Goal: Task Accomplishment & Management: Use online tool/utility

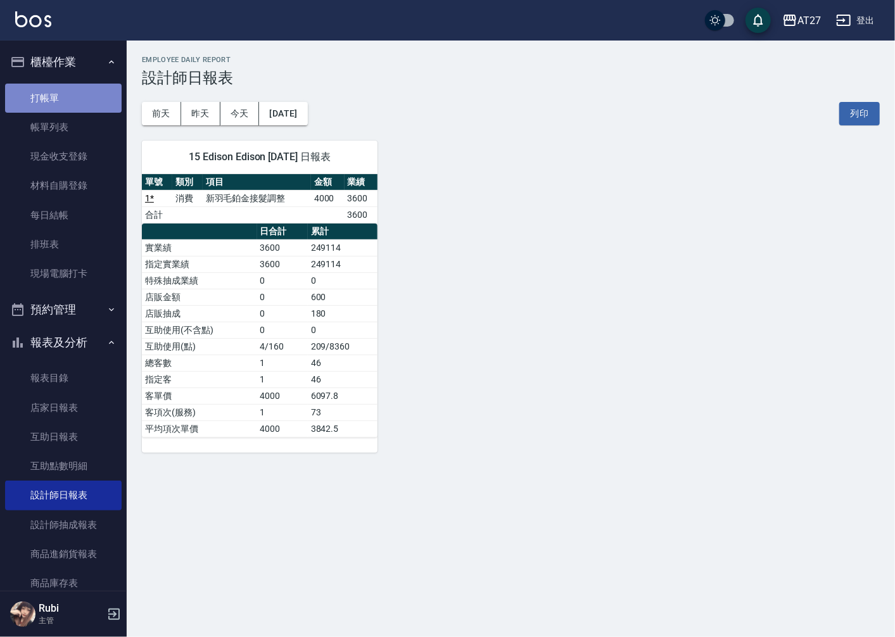
click at [73, 96] on link "打帳單" at bounding box center [63, 98] width 117 height 29
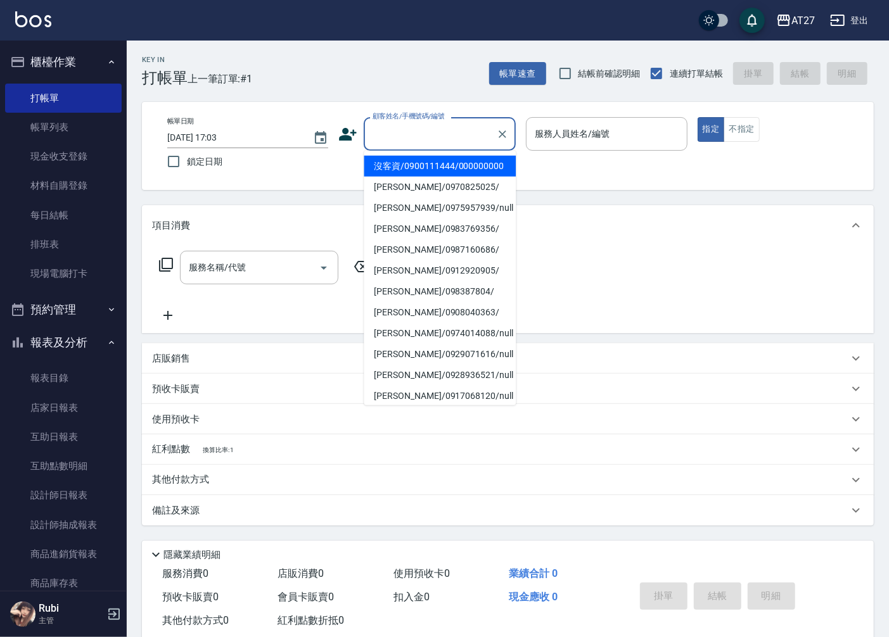
click at [400, 132] on input "顧客姓名/手機號碼/編號" at bounding box center [430, 134] width 122 height 22
click at [390, 177] on li "沒客資/0900111444/000000000" at bounding box center [440, 166] width 152 height 21
type input "沒客資/0900111444/000000000"
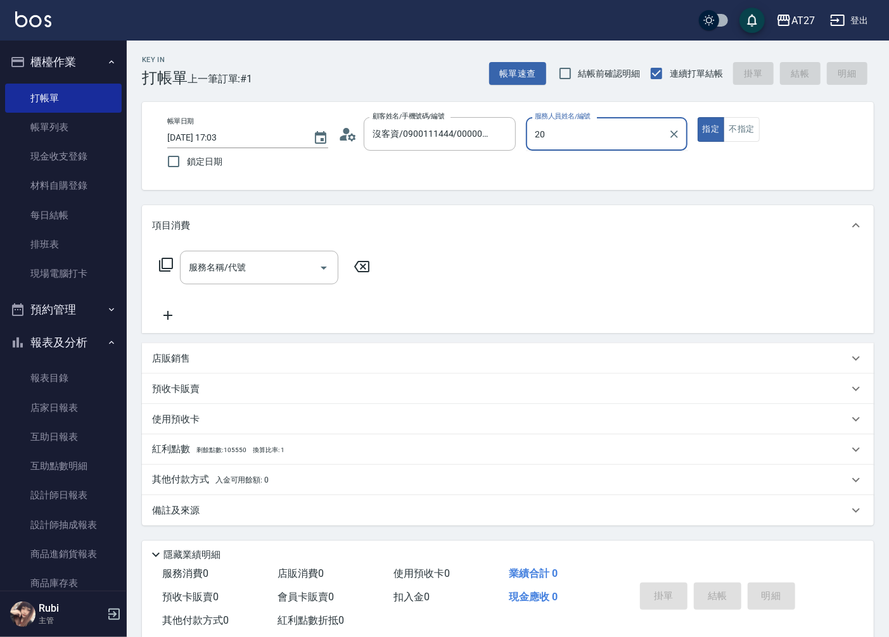
type input "2"
type input "Rubi-06"
type button "true"
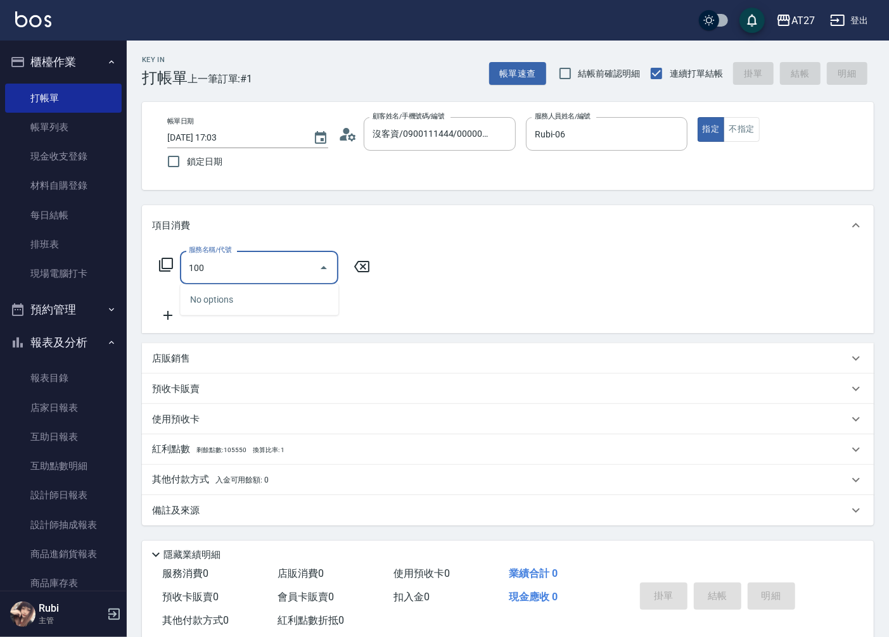
type input "1005"
type input "60"
type input "毛囊淨化洗髮(1005)"
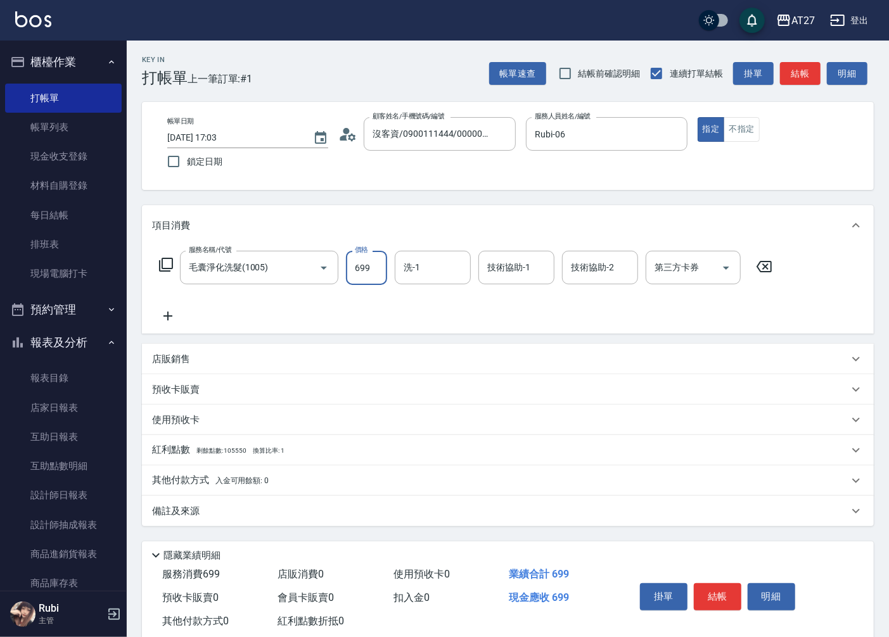
type input "7"
type input "0"
type input "70"
type input "700"
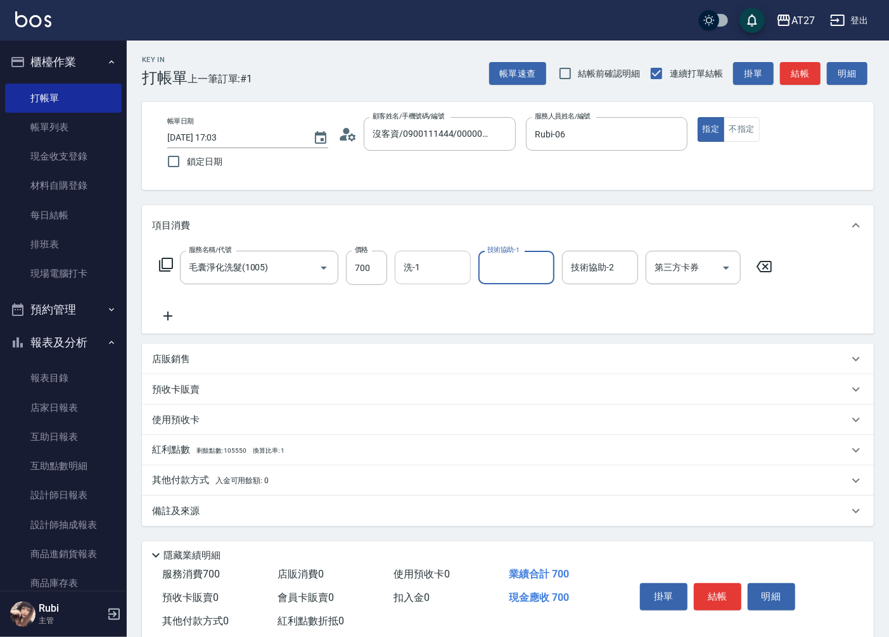
click at [434, 263] on input "洗-1" at bounding box center [432, 268] width 65 height 22
type input "vivi-13"
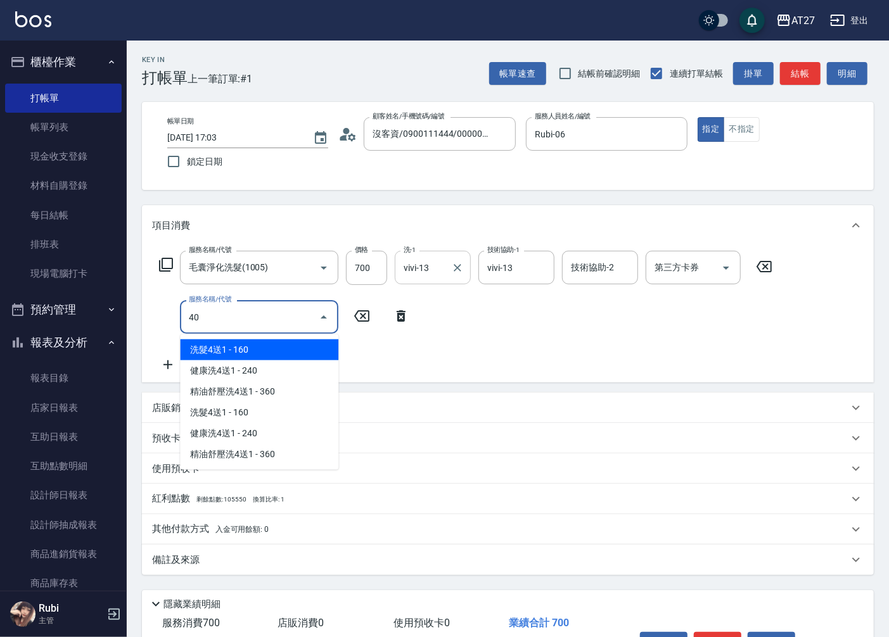
type input "401"
type input "90"
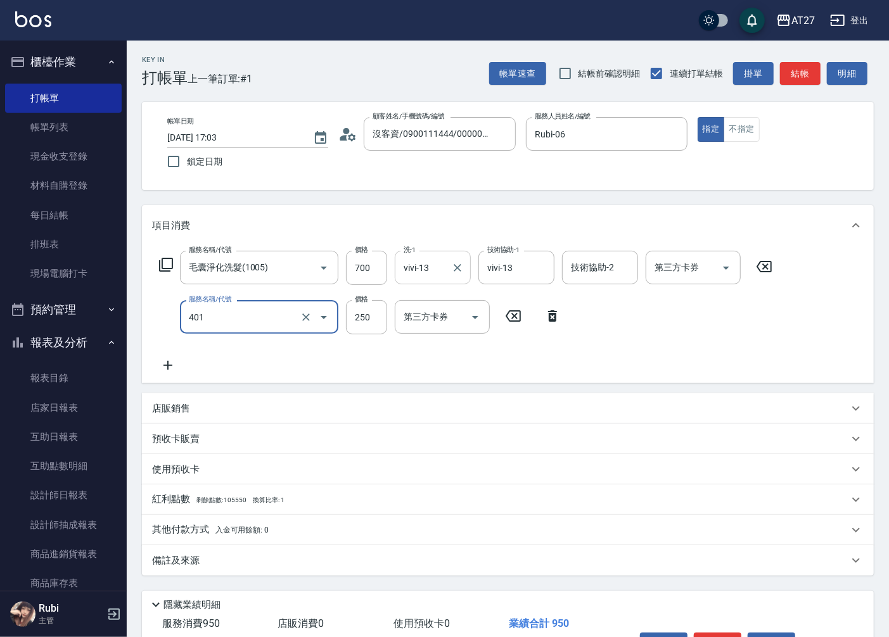
type input "剪髮(401)"
type input "2"
type input "70"
type input "200"
type input "90"
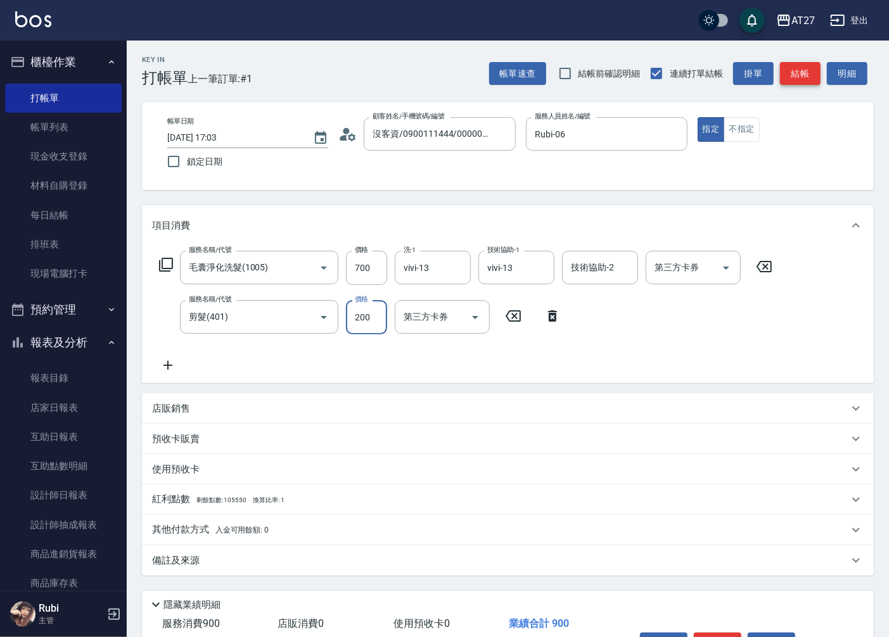
type input "200"
click at [805, 79] on button "結帳" at bounding box center [800, 73] width 41 height 23
type input "0"
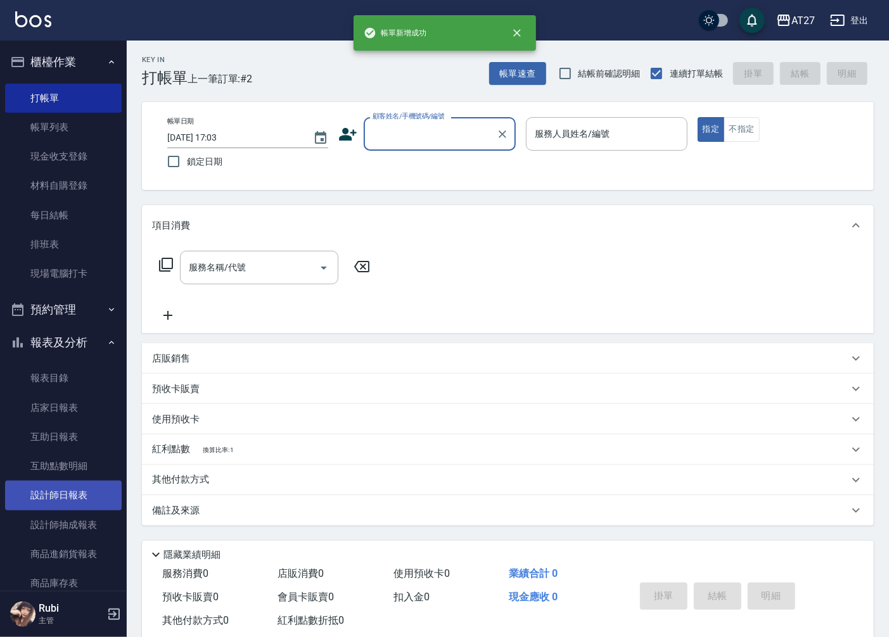
click at [72, 495] on link "設計師日報表" at bounding box center [63, 495] width 117 height 29
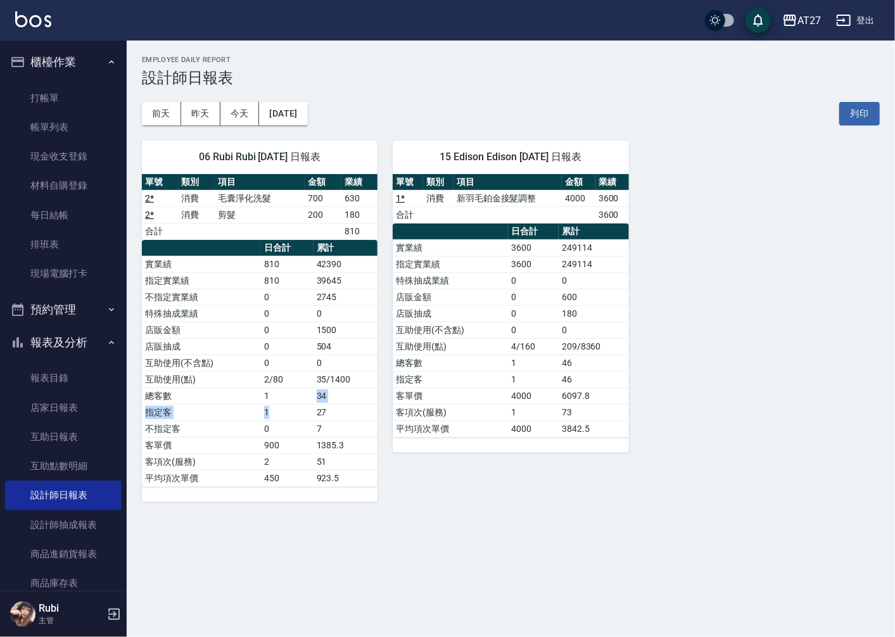
drag, startPoint x: 280, startPoint y: 418, endPoint x: 277, endPoint y: 356, distance: 62.2
click at [283, 381] on tbody "實業績 810 42390 指定實業績 810 39645 不指定實業績 0 2745 特殊抽成業績 0 0 店販金額 0 1500 店販抽成 0 504 互…" at bounding box center [260, 371] width 236 height 231
drag, startPoint x: 277, startPoint y: 356, endPoint x: 290, endPoint y: 375, distance: 22.3
click at [290, 364] on tbody "實業績 810 42390 指定實業績 810 39645 不指定實業績 0 2745 特殊抽成業績 0 0 店販金額 0 1500 店販抽成 0 504 互…" at bounding box center [260, 371] width 236 height 231
click at [290, 375] on td "2/80" at bounding box center [287, 379] width 53 height 16
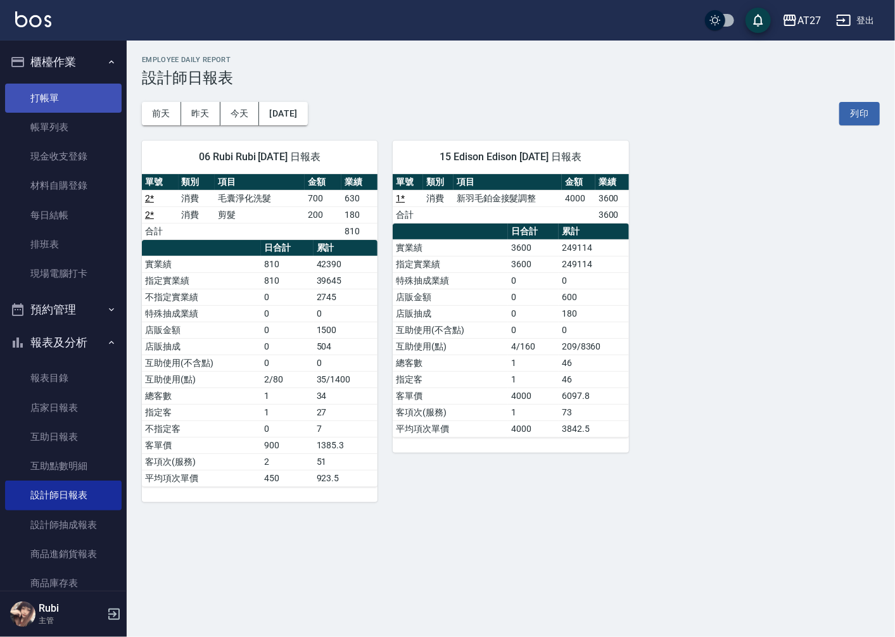
click at [60, 93] on link "打帳單" at bounding box center [63, 98] width 117 height 29
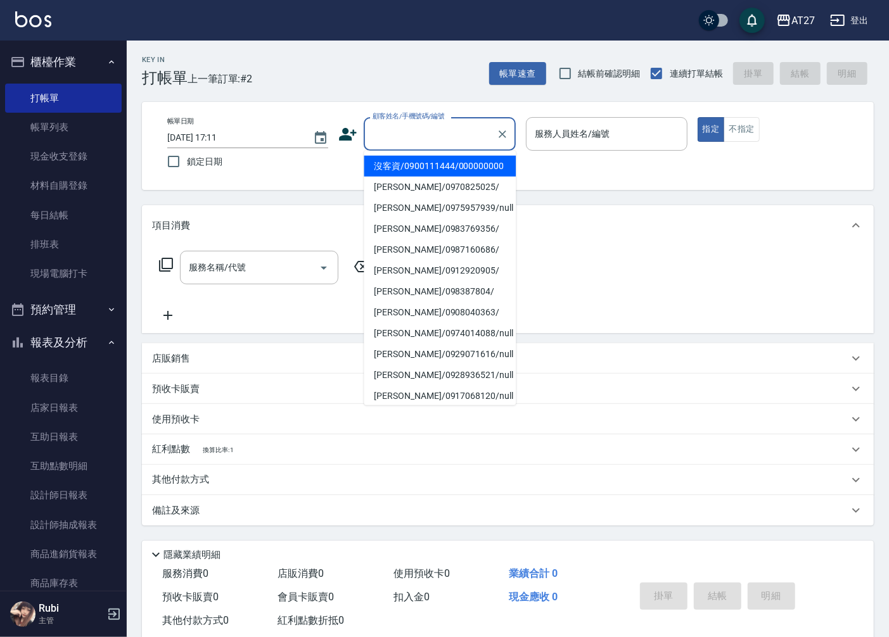
click at [416, 136] on input "顧客姓名/手機號碼/編號" at bounding box center [430, 134] width 122 height 22
click at [408, 174] on li "沒客資/0900111444/000000000" at bounding box center [440, 166] width 152 height 21
type input "沒客資/0900111444/000000000"
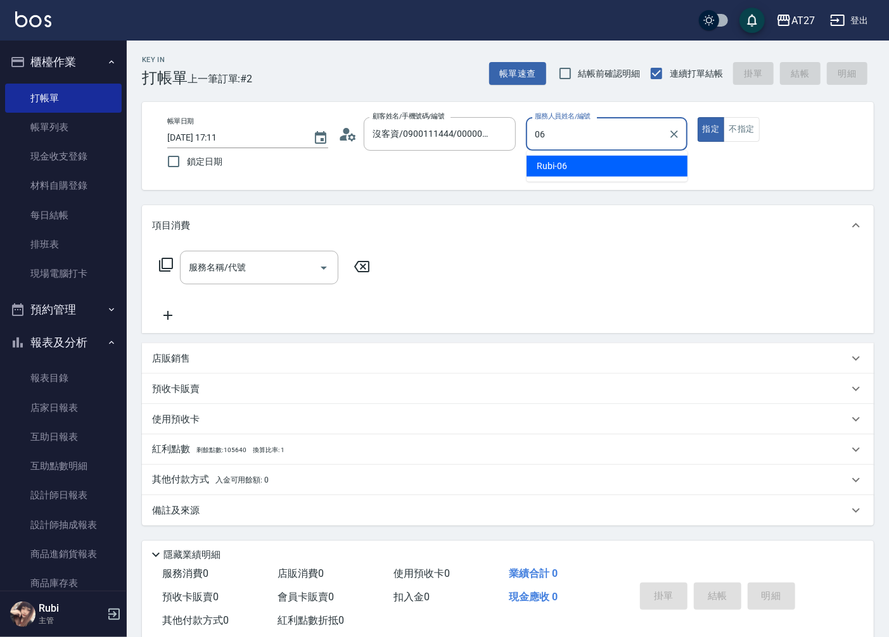
type input "Rubi-06"
type button "true"
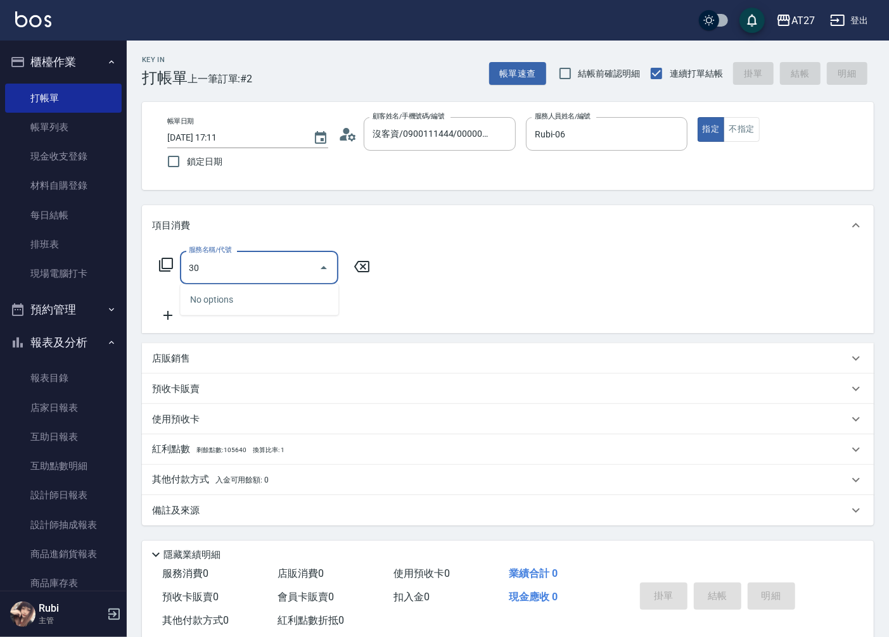
type input "301"
type input "150"
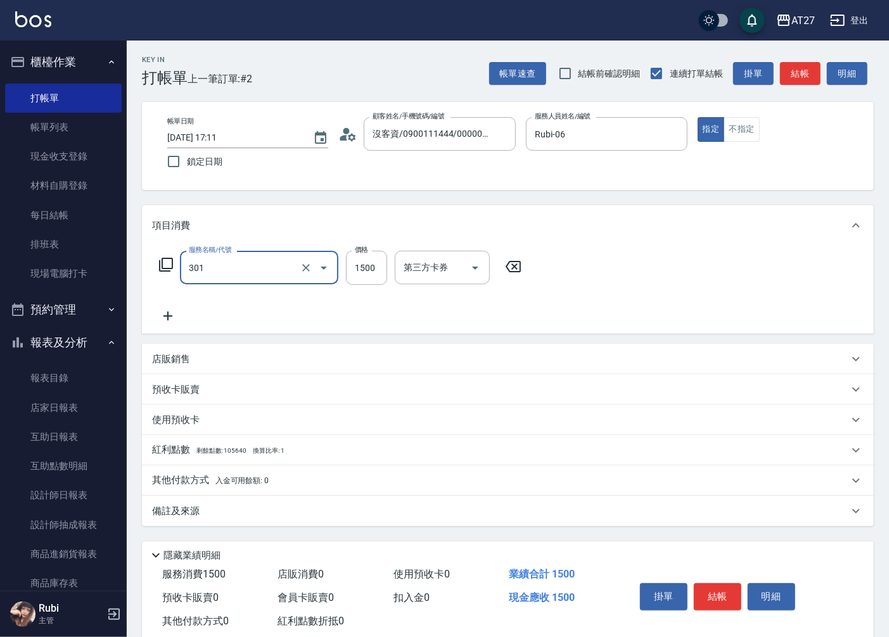
type input "燙髮(301)"
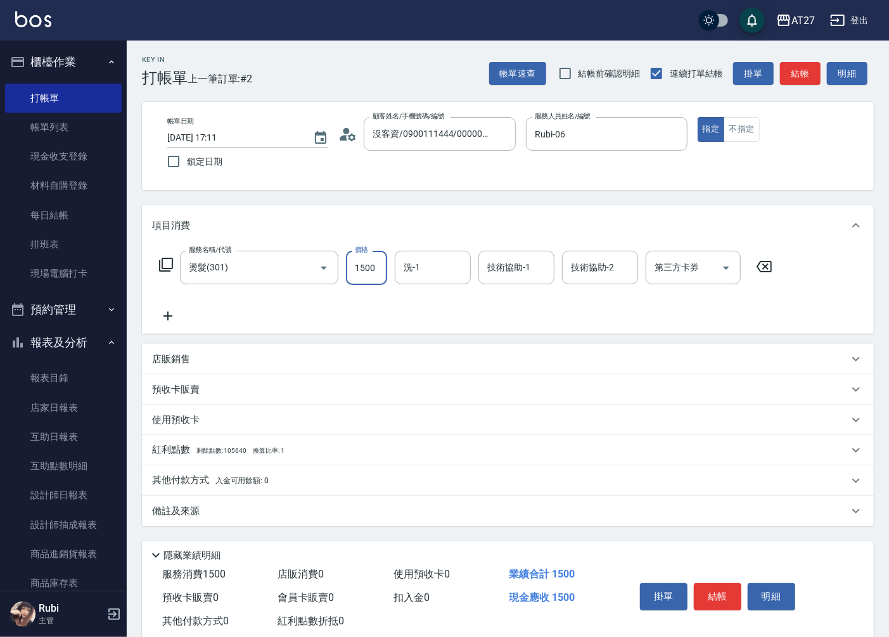
type input "1"
type input "0"
type input "140"
type input "1400"
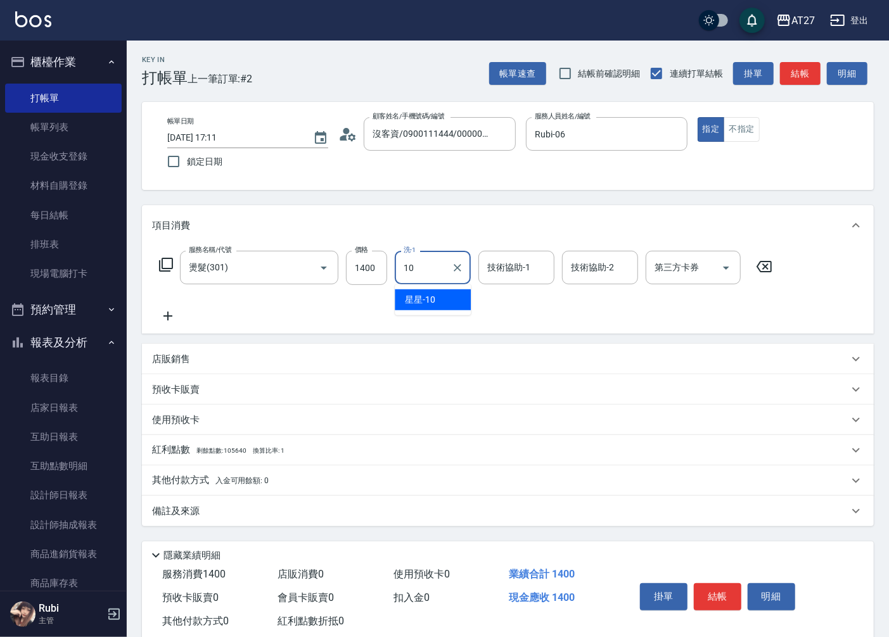
type input "星星-10"
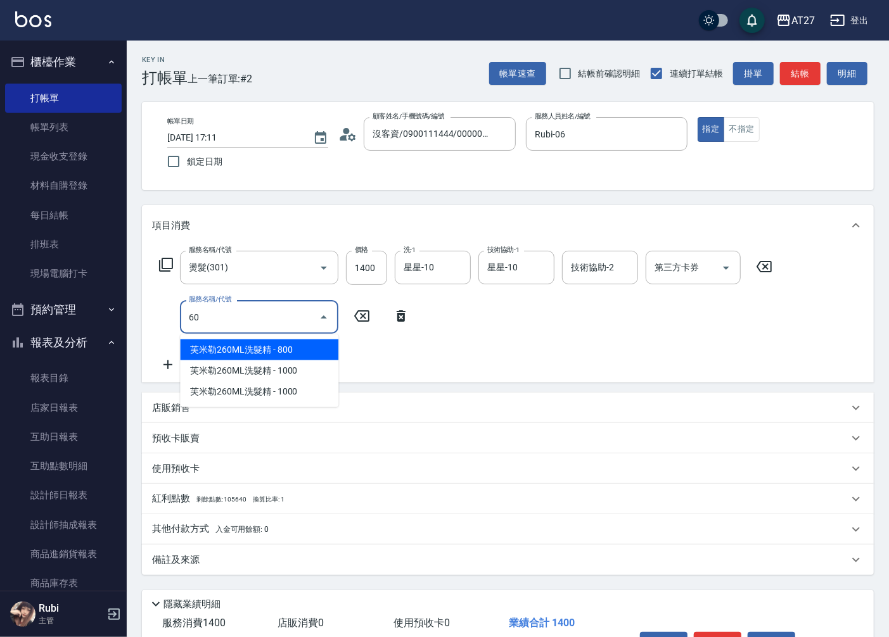
type input "609"
type input "250"
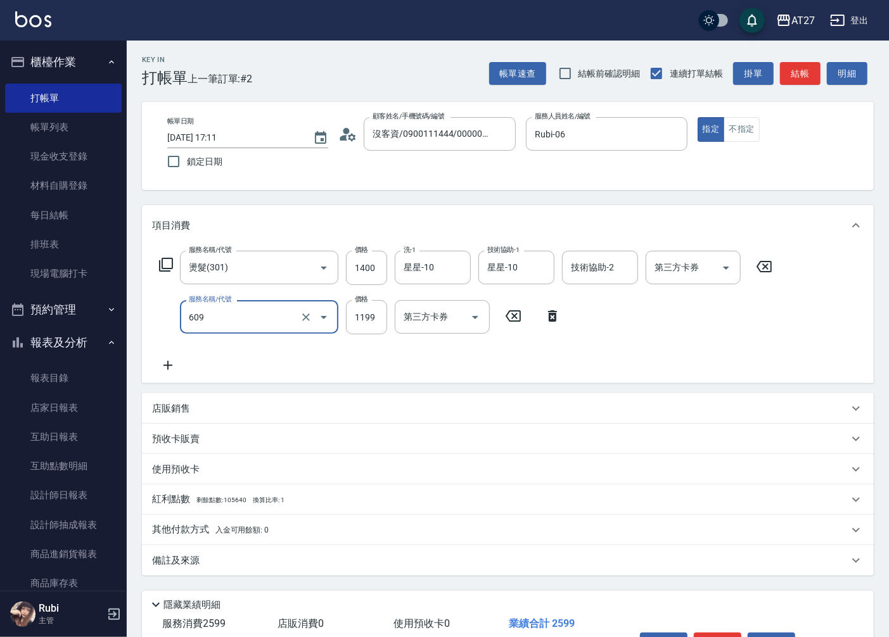
type input "自備三段(609)"
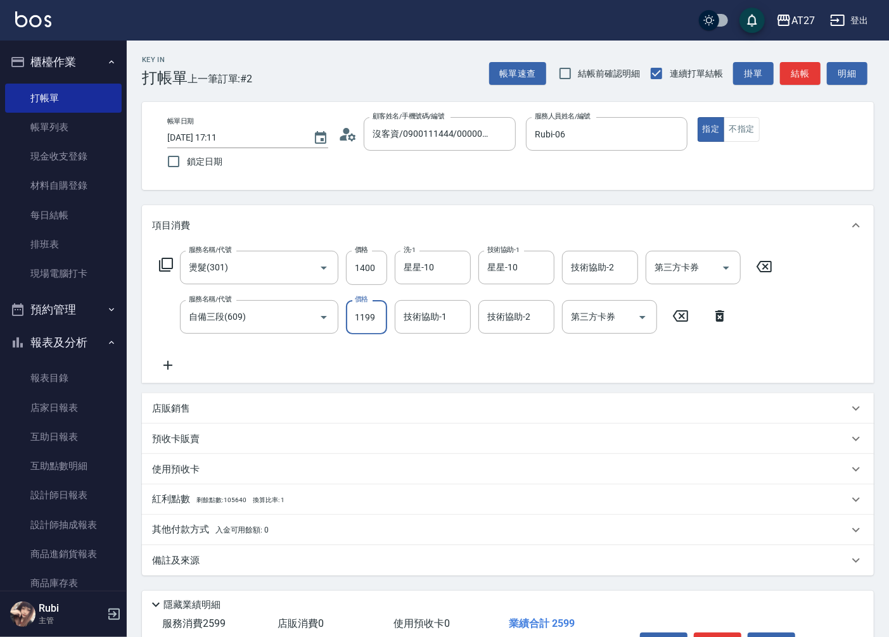
type input "1"
type input "140"
type input "150"
type input "290"
type input "1500"
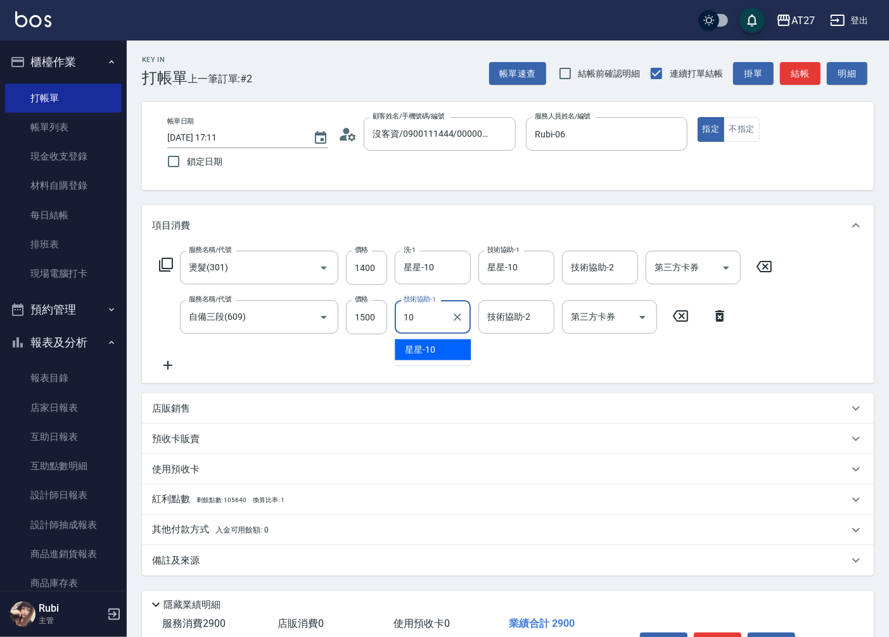
type input "10."
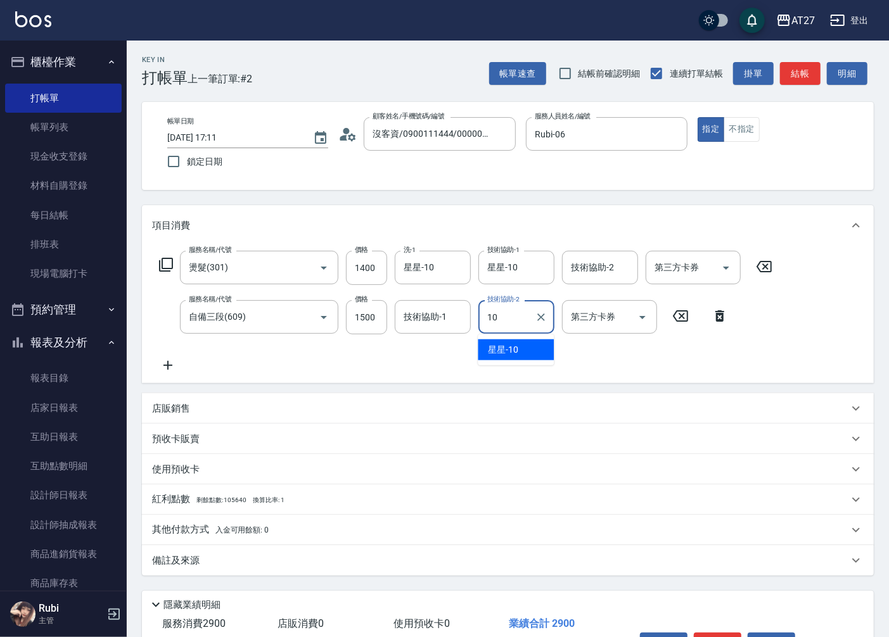
type input "星星-10"
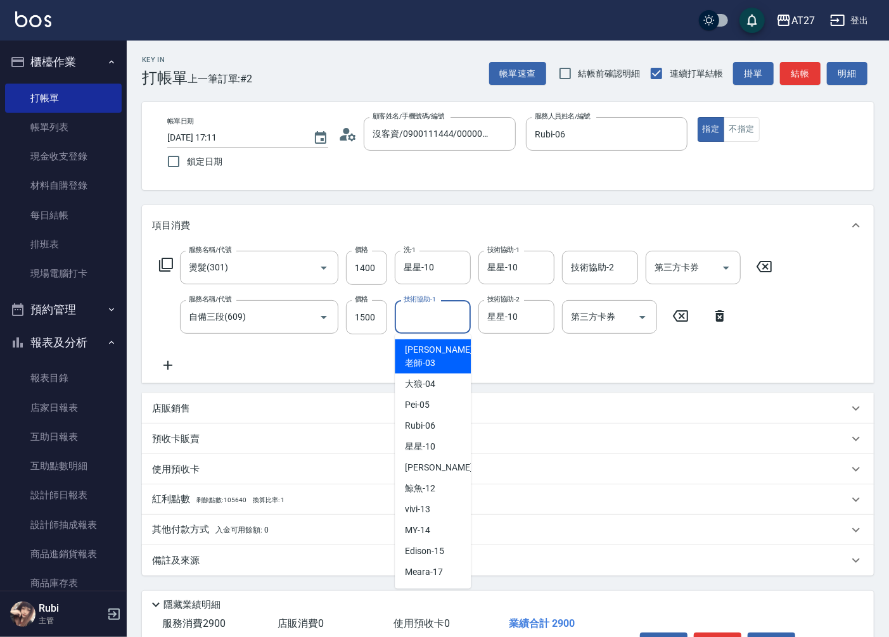
click at [426, 316] on input "技術協助-1" at bounding box center [432, 317] width 65 height 22
click at [543, 317] on icon "Clear" at bounding box center [541, 317] width 13 height 13
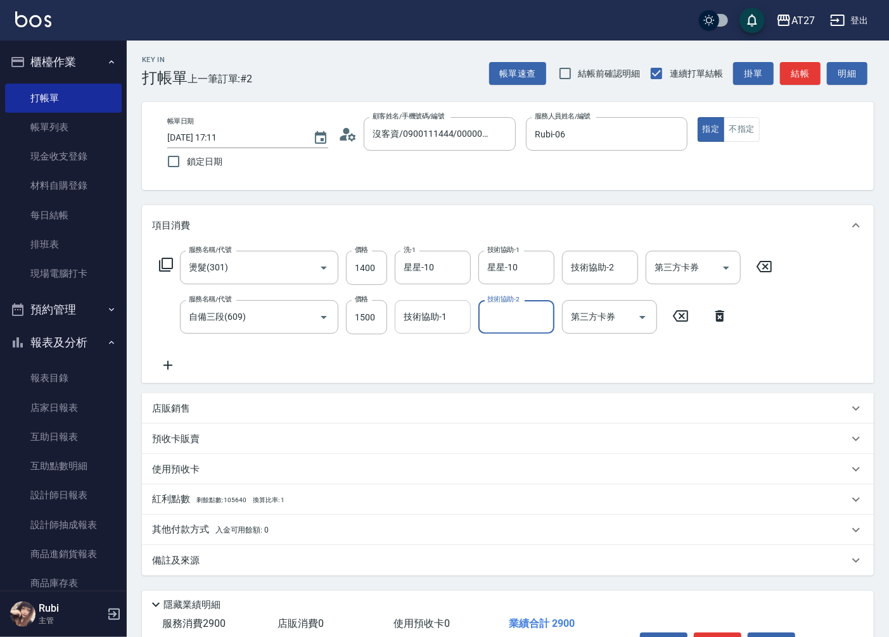
click at [419, 314] on div "技術協助-1 技術協助-1" at bounding box center [433, 317] width 76 height 34
type input "星星-10"
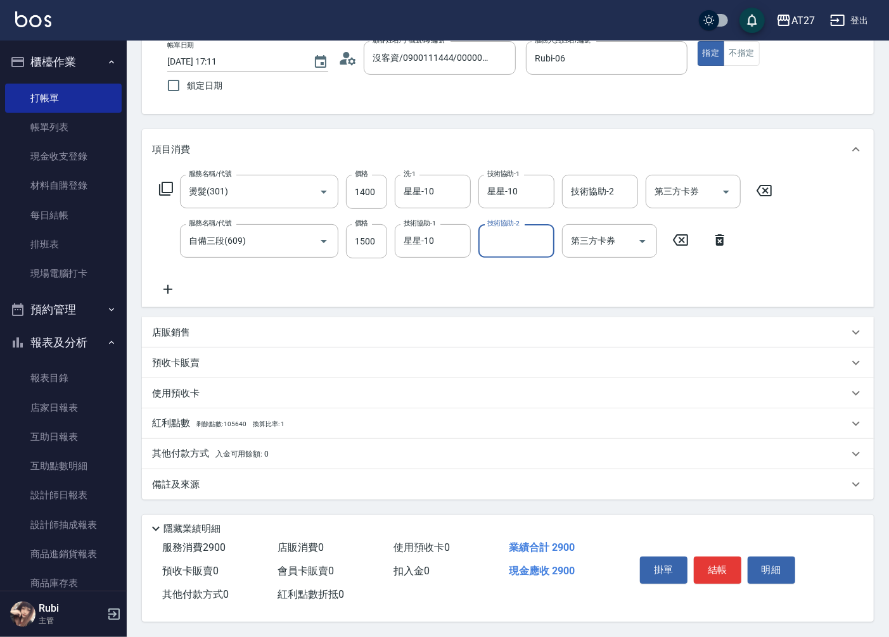
scroll to position [80, 0]
click at [719, 565] on button "結帳" at bounding box center [718, 570] width 48 height 27
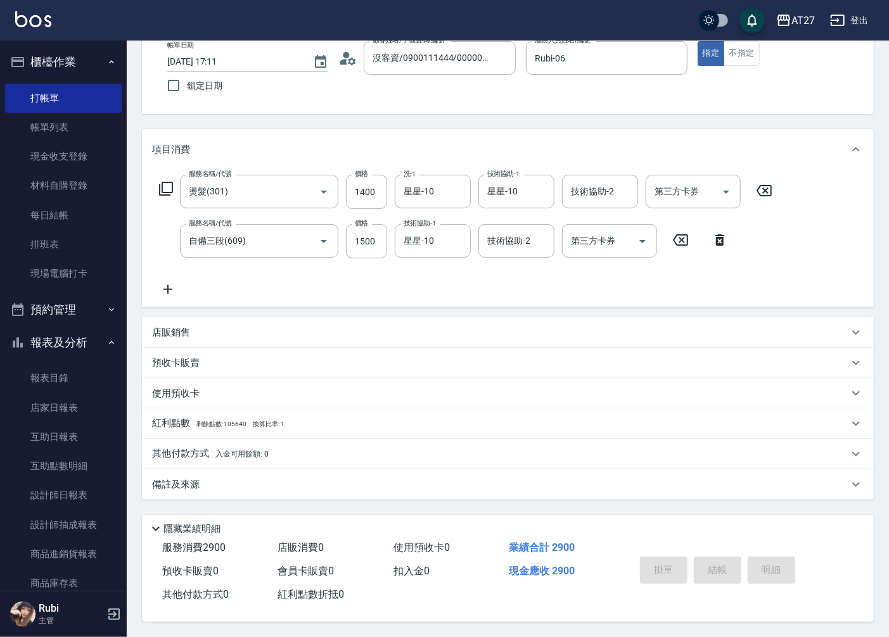
type input "0"
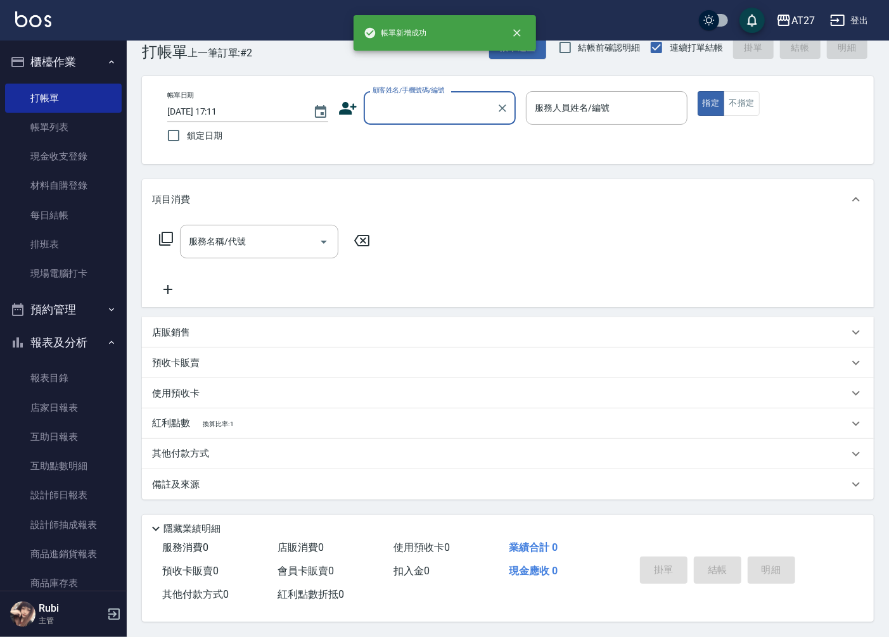
scroll to position [0, 0]
click at [87, 490] on link "設計師日報表" at bounding box center [63, 495] width 117 height 29
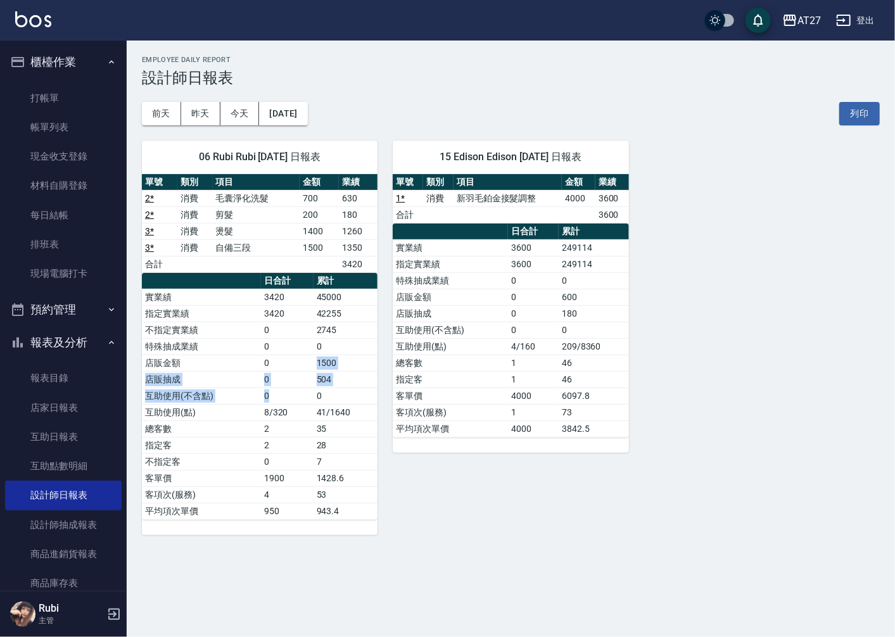
drag, startPoint x: 280, startPoint y: 395, endPoint x: 279, endPoint y: 357, distance: 38.0
click at [279, 357] on tbody "實業績 3420 45000 指定實業績 3420 42255 不指定實業績 0 2745 特殊抽成業績 0 0 店販金額 0 1500 店販抽成 0 504…" at bounding box center [260, 404] width 236 height 231
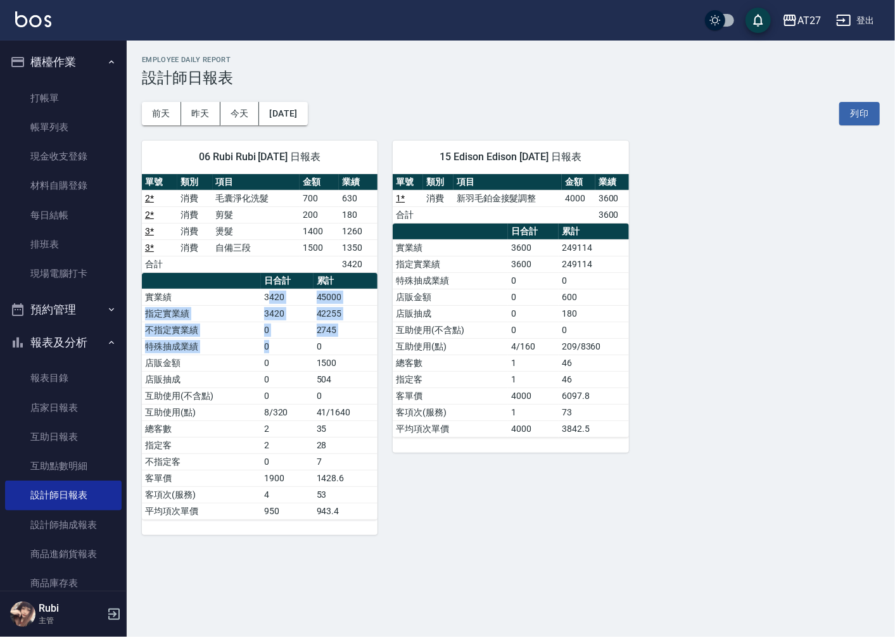
drag, startPoint x: 279, startPoint y: 357, endPoint x: 277, endPoint y: 368, distance: 10.9
click at [277, 368] on tbody "實業績 3420 45000 指定實業績 3420 42255 不指定實業績 0 2745 特殊抽成業績 0 0 店販金額 0 1500 店販抽成 0 504…" at bounding box center [260, 404] width 236 height 231
drag, startPoint x: 277, startPoint y: 368, endPoint x: 263, endPoint y: 359, distance: 16.5
click at [282, 393] on td "0" at bounding box center [287, 396] width 53 height 16
click at [146, 198] on link "2 *" at bounding box center [149, 198] width 9 height 10
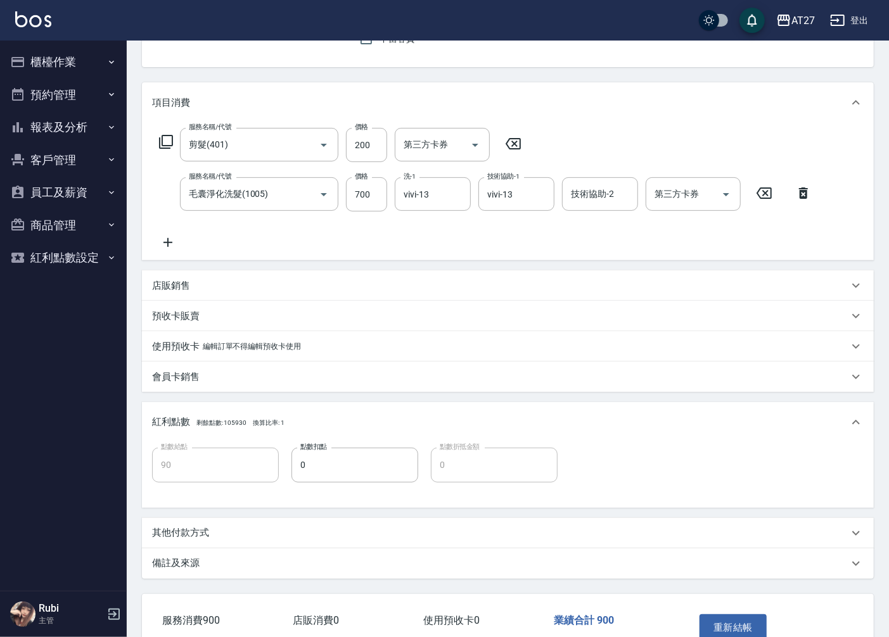
scroll to position [202, 0]
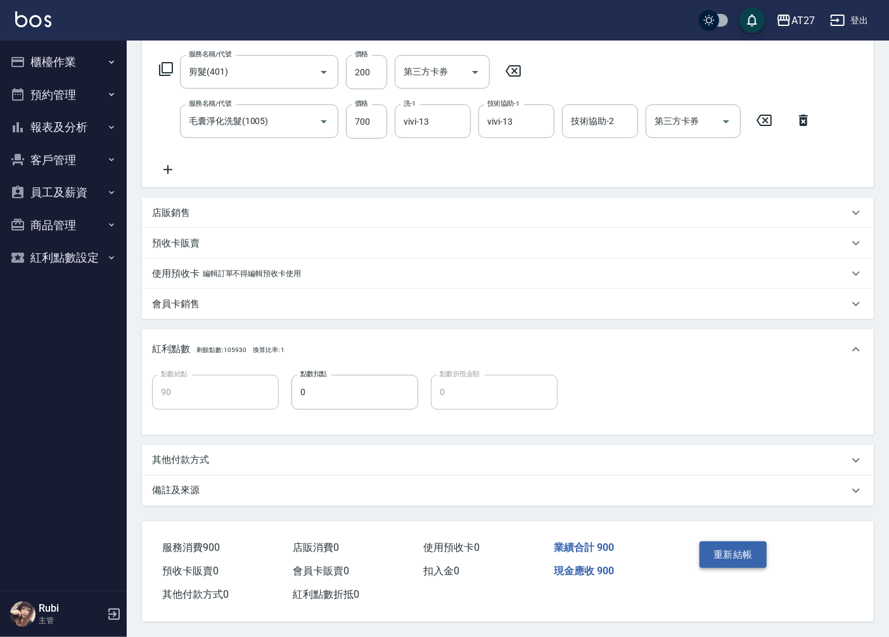
click at [719, 552] on button "重新結帳" at bounding box center [733, 555] width 67 height 27
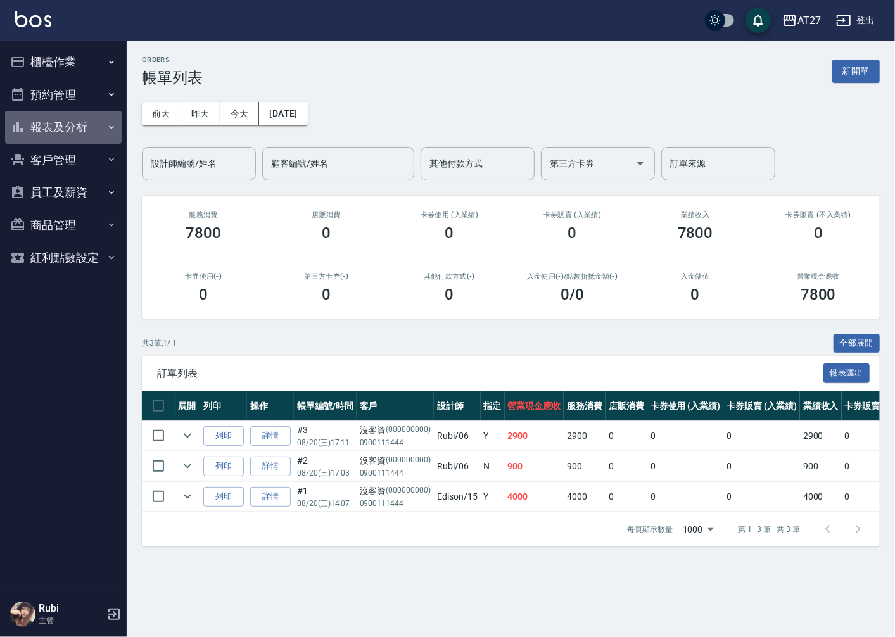
click at [87, 118] on button "報表及分析" at bounding box center [63, 127] width 117 height 33
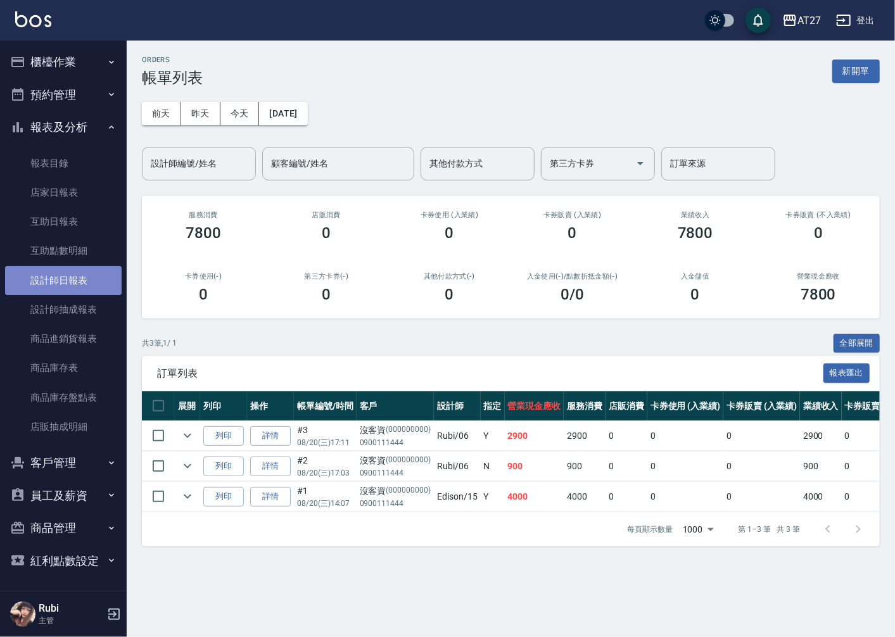
click at [82, 279] on link "設計師日報表" at bounding box center [63, 280] width 117 height 29
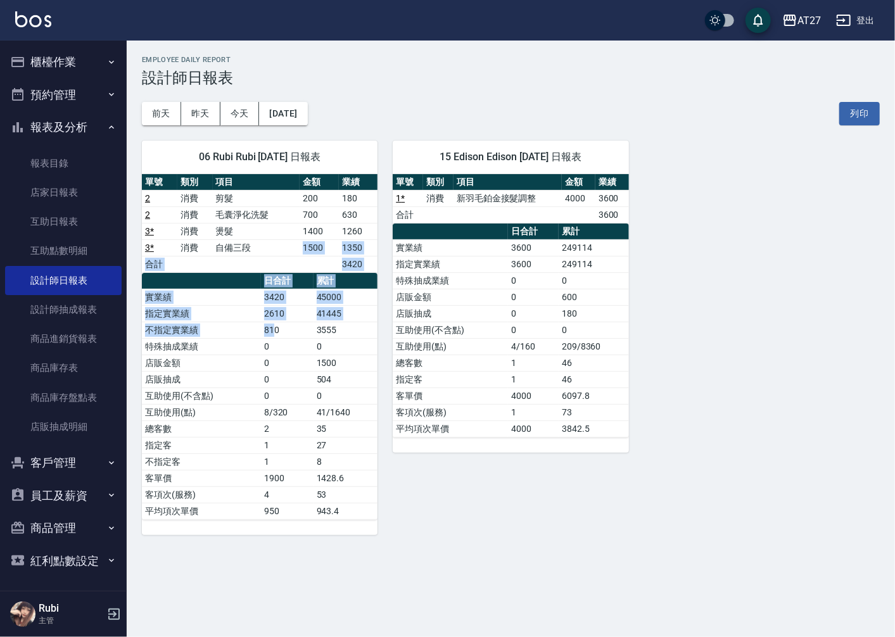
drag, startPoint x: 260, startPoint y: 244, endPoint x: 275, endPoint y: 375, distance: 132.1
click at [275, 375] on div "單號 類別 項目 金額 業績 2 消費 剪髮 200 180 2 消費 毛囊淨化洗髮 700 630 3 * 消費 燙髮 1400 1260 3 * 消費 自…" at bounding box center [260, 347] width 236 height 346
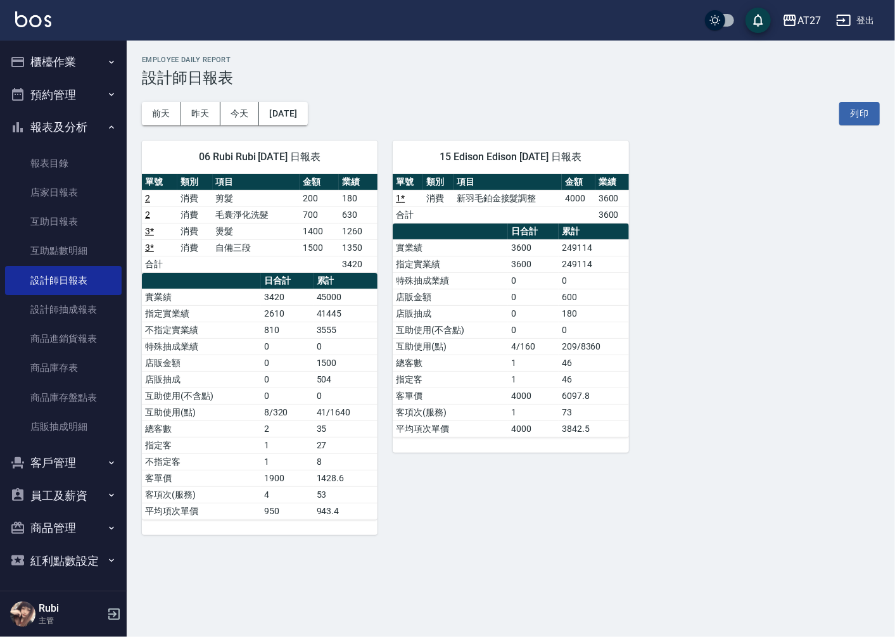
drag, startPoint x: 275, startPoint y: 375, endPoint x: 272, endPoint y: 427, distance: 52.0
click at [272, 427] on td "2" at bounding box center [287, 429] width 53 height 16
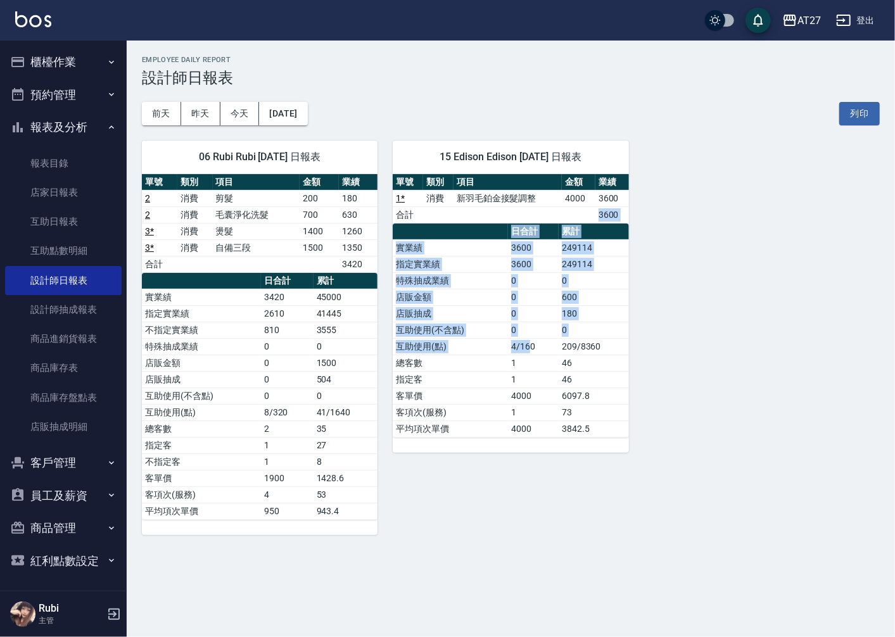
drag, startPoint x: 463, startPoint y: 217, endPoint x: 532, endPoint y: 353, distance: 153.0
click at [532, 353] on div "單號 類別 項目 金額 業績 1 * 消費 新羽毛鉑金接髮調整 4000 3600 合計 3600 日合計 累計 實業績 3600 249114 指定實業績 …" at bounding box center [511, 306] width 236 height 264
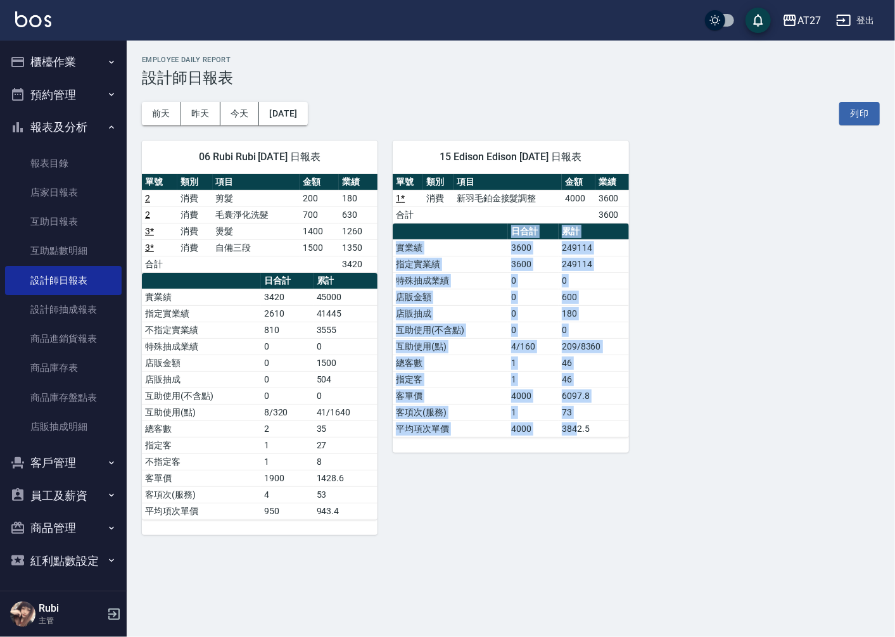
drag, startPoint x: 532, startPoint y: 353, endPoint x: 572, endPoint y: 416, distance: 74.9
click at [572, 416] on div "單號 類別 項目 金額 業績 1 * 消費 新羽毛鉑金接髮調整 4000 3600 合計 3600 日合計 累計 實業績 3600 249114 指定實業績 …" at bounding box center [511, 313] width 236 height 279
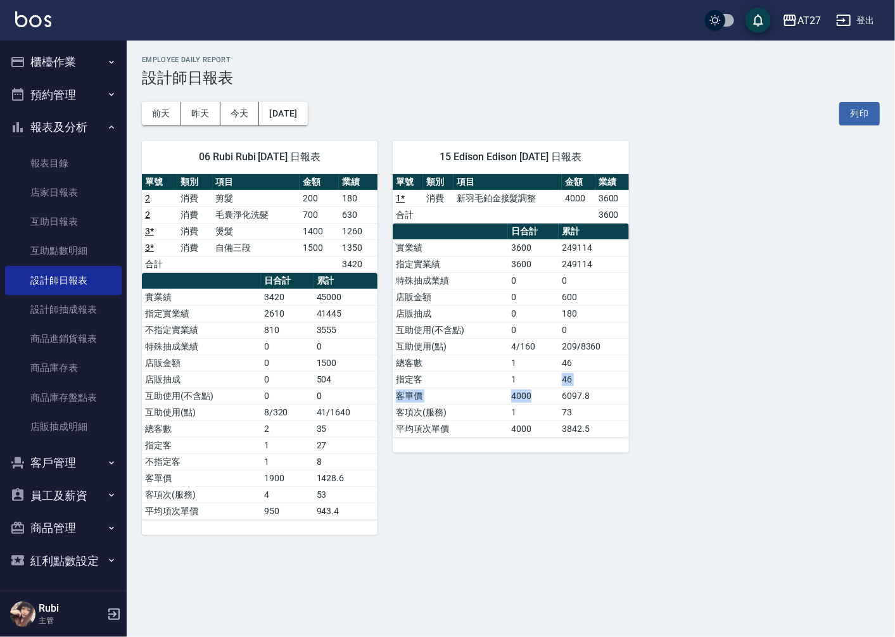
drag, startPoint x: 572, startPoint y: 416, endPoint x: 525, endPoint y: 349, distance: 82.8
click at [525, 349] on tbody "實業績 3600 249114 指定實業績 3600 249114 特殊抽成業績 0 0 店販金額 0 600 店販抽成 0 180 互助使用(不含點) 0 …" at bounding box center [511, 339] width 236 height 198
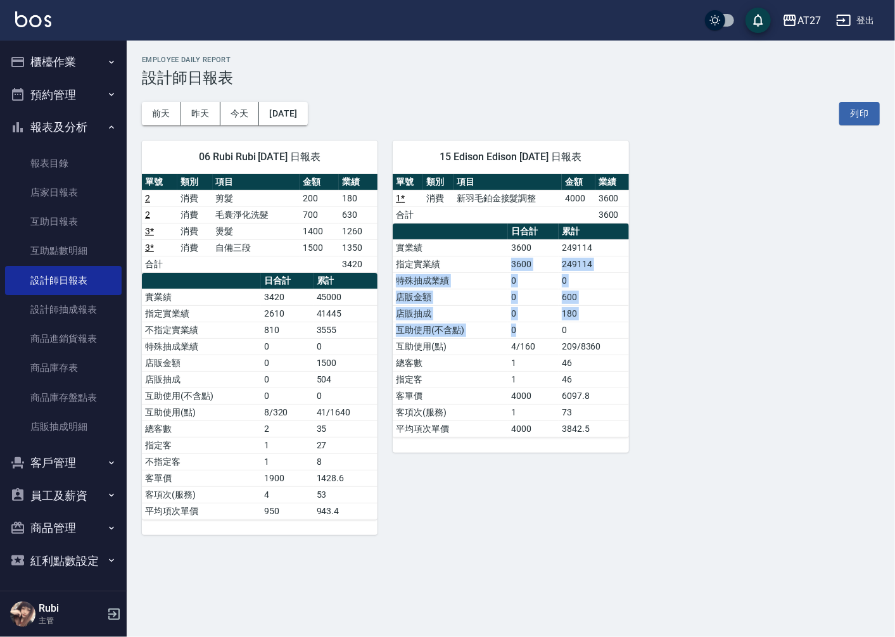
drag, startPoint x: 525, startPoint y: 349, endPoint x: 520, endPoint y: 341, distance: 9.1
click at [520, 341] on tbody "實業績 3600 249114 指定實業績 3600 249114 特殊抽成業績 0 0 店販金額 0 600 店販抽成 0 180 互助使用(不含點) 0 …" at bounding box center [511, 339] width 236 height 198
drag, startPoint x: 520, startPoint y: 341, endPoint x: 522, endPoint y: 357, distance: 16.6
click at [522, 357] on td "1" at bounding box center [533, 363] width 51 height 16
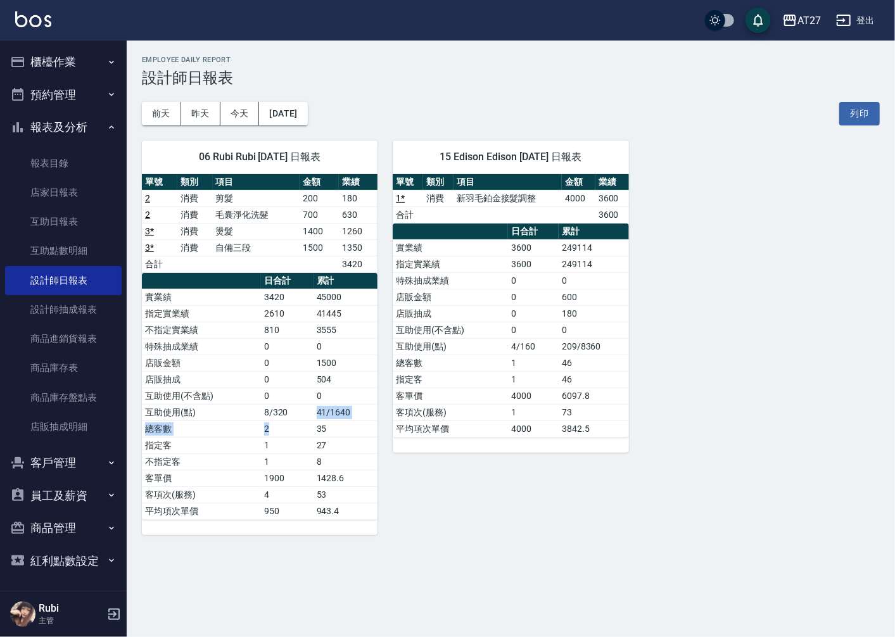
drag, startPoint x: 300, startPoint y: 423, endPoint x: 291, endPoint y: 396, distance: 28.5
click at [291, 396] on tbody "實業績 3420 45000 指定實業績 2610 41445 不指定實業績 810 3555 特殊抽成業績 0 0 店販金額 0 1500 店販抽成 0 5…" at bounding box center [260, 404] width 236 height 231
click at [287, 399] on tbody "實業績 3420 45000 指定實業績 2610 41445 不指定實業績 810 3555 特殊抽成業績 0 0 店販金額 0 1500 店販抽成 0 5…" at bounding box center [260, 404] width 236 height 231
drag, startPoint x: 287, startPoint y: 399, endPoint x: 293, endPoint y: 414, distance: 15.9
click at [293, 414] on td "8/320" at bounding box center [287, 412] width 53 height 16
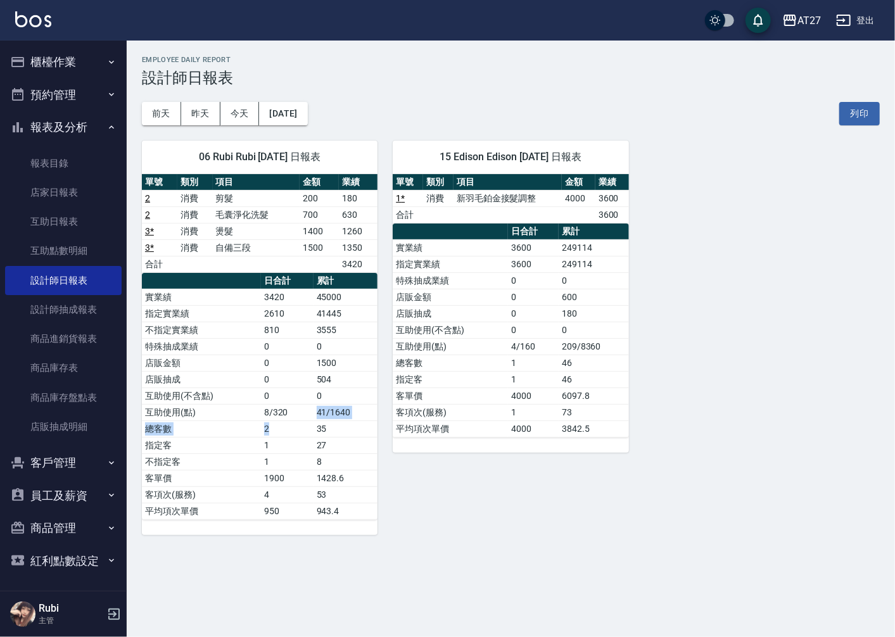
drag, startPoint x: 293, startPoint y: 422, endPoint x: 284, endPoint y: 391, distance: 32.5
click at [284, 391] on tbody "實業績 3420 45000 指定實業績 2610 41445 不指定實業績 810 3555 特殊抽成業績 0 0 店販金額 0 1500 店販抽成 0 5…" at bounding box center [260, 404] width 236 height 231
drag, startPoint x: 284, startPoint y: 391, endPoint x: 298, endPoint y: 388, distance: 14.3
click at [298, 388] on td "0" at bounding box center [287, 379] width 53 height 16
click at [85, 61] on button "櫃檯作業" at bounding box center [63, 62] width 117 height 33
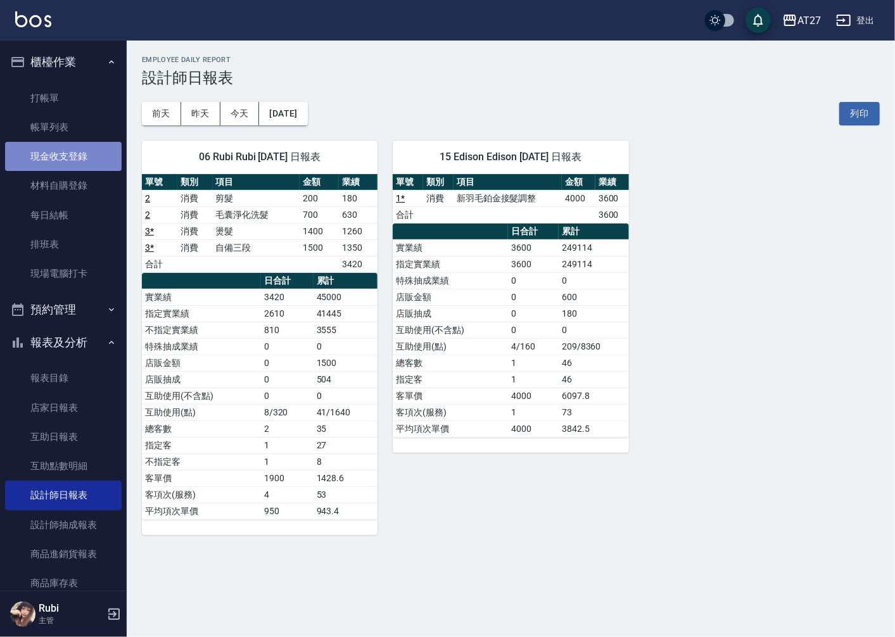
click at [79, 160] on link "現金收支登錄" at bounding box center [63, 156] width 117 height 29
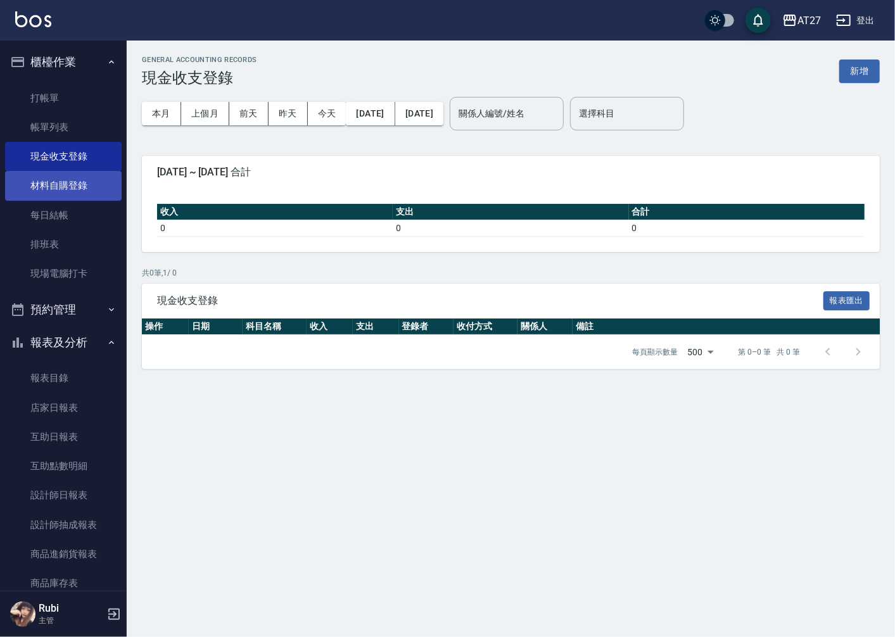
click at [83, 180] on link "材料自購登錄" at bounding box center [63, 185] width 117 height 29
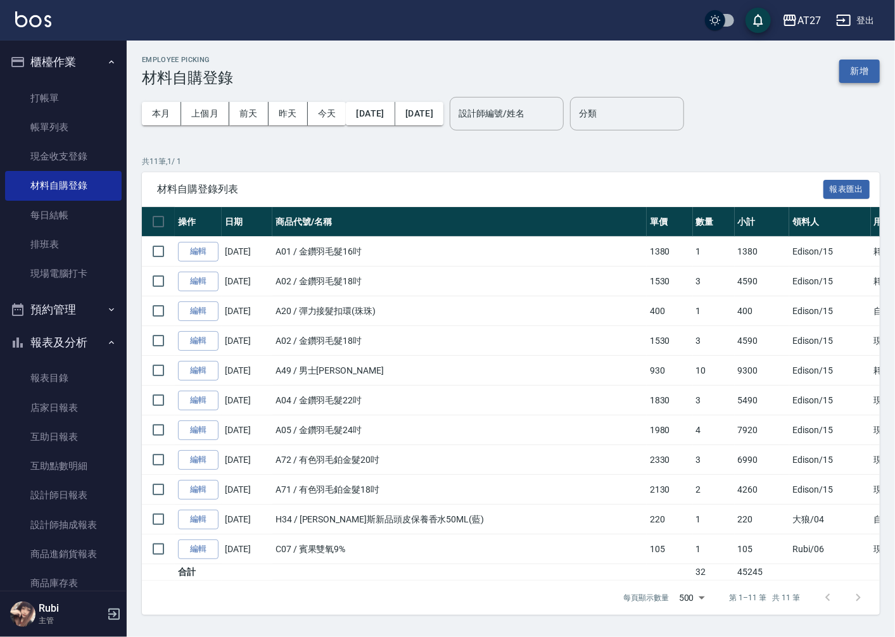
click at [862, 76] on button "新增" at bounding box center [860, 71] width 41 height 23
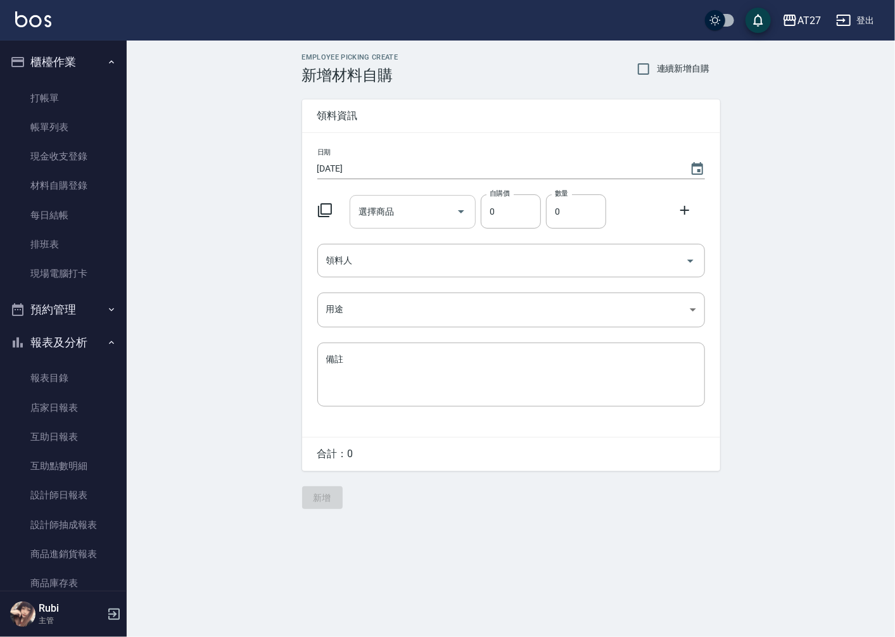
click at [370, 217] on div "選擇商品 選擇商品" at bounding box center [413, 212] width 126 height 34
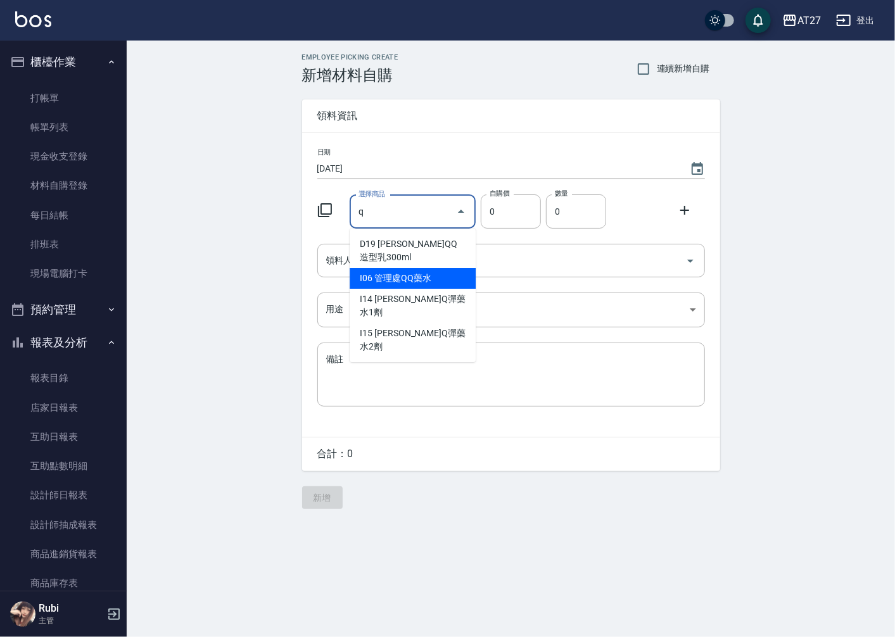
click at [428, 268] on li "I06 管理處QQ藥水" at bounding box center [413, 278] width 126 height 21
type input "管理處QQ藥水"
type input "65"
type input "1"
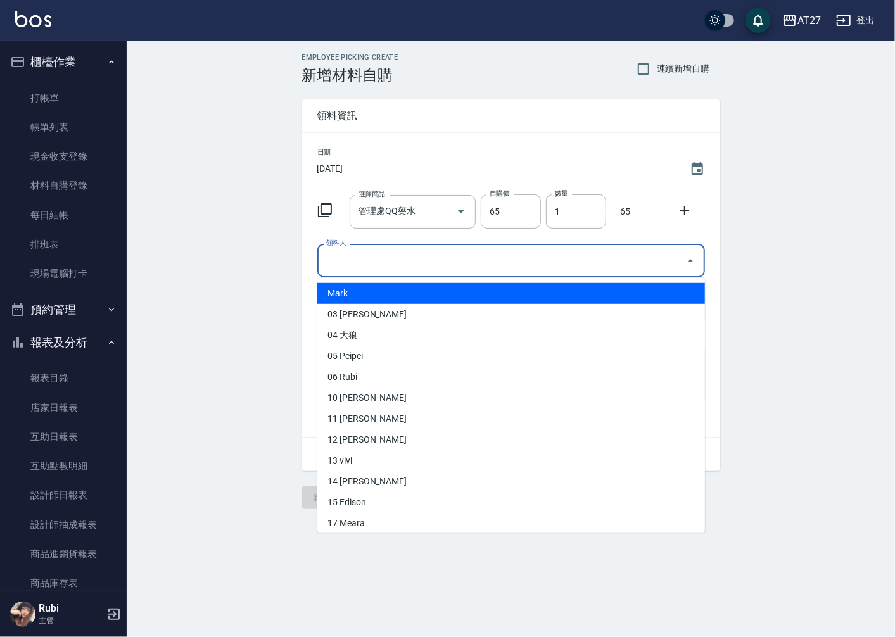
click at [428, 263] on input "領料人" at bounding box center [501, 261] width 357 height 22
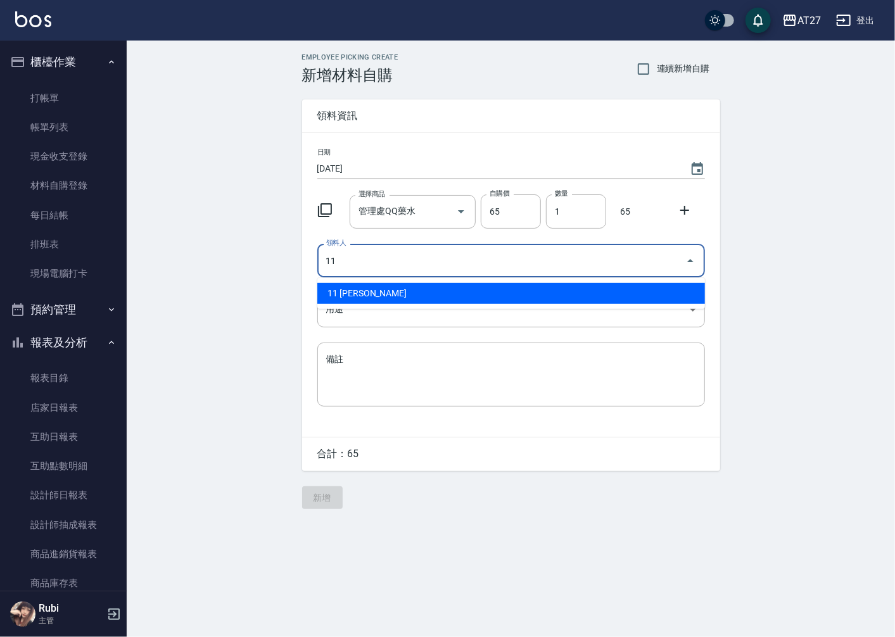
type input "11 Lena"
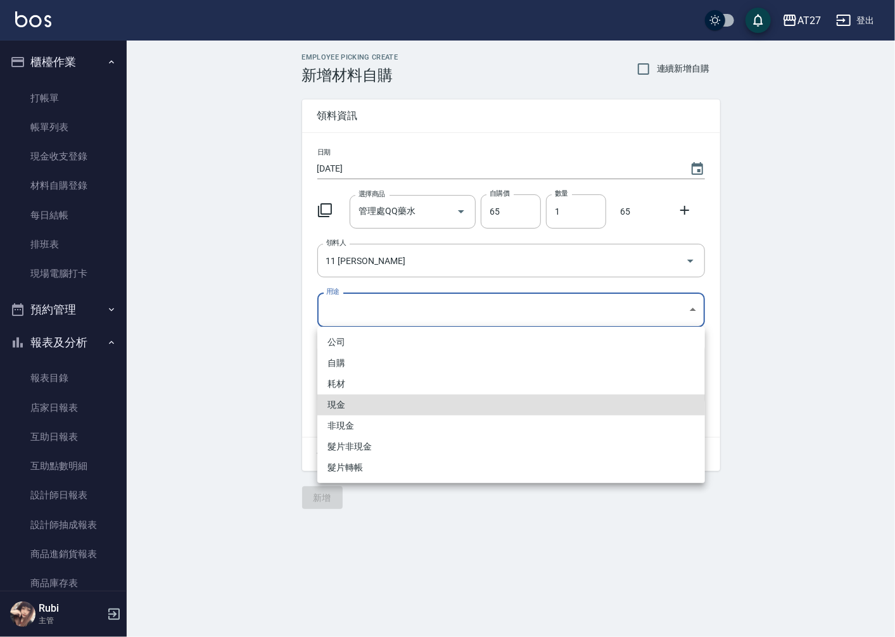
type input "現金"
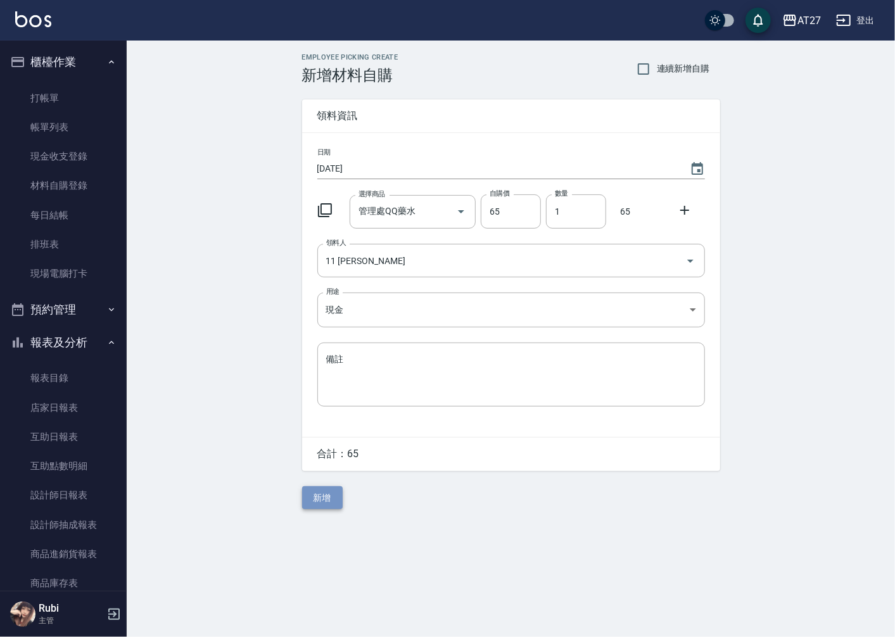
click at [333, 496] on button "新增" at bounding box center [322, 498] width 41 height 23
